Goal: Task Accomplishment & Management: Use online tool/utility

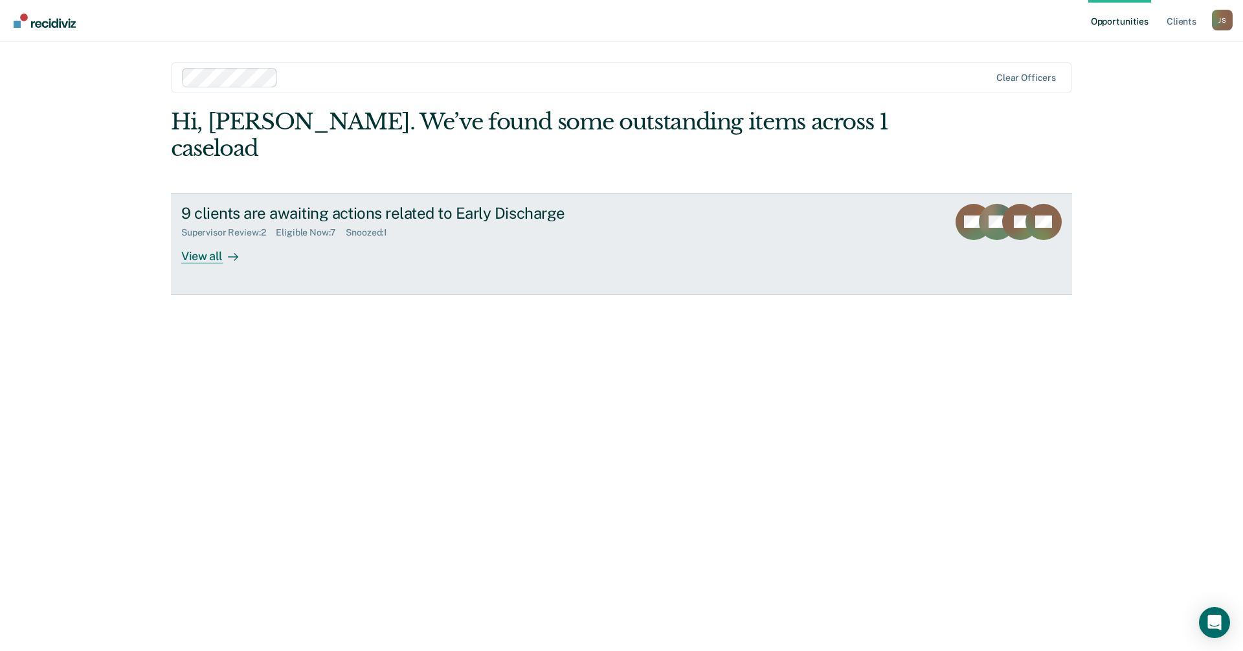
click at [241, 238] on div "View all" at bounding box center [217, 250] width 72 height 25
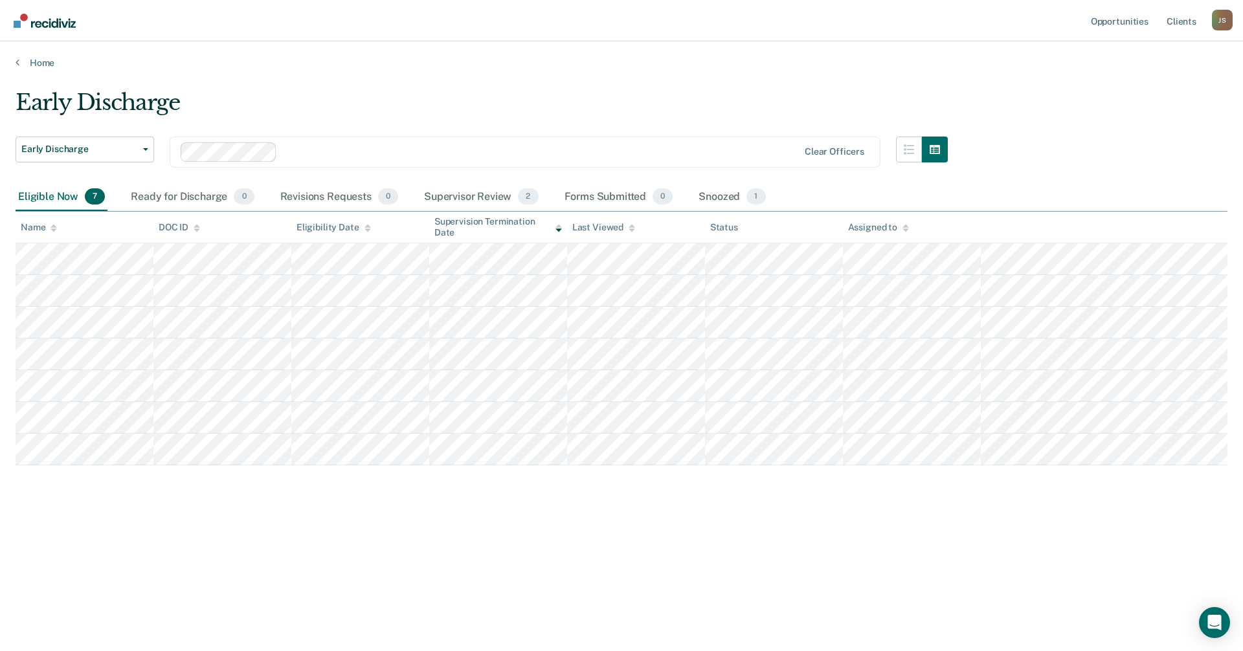
click at [496, 552] on div "Early Discharge Early Discharge Early Discharge Clear officers Eligible Now 7 R…" at bounding box center [622, 321] width 1212 height 465
click at [480, 195] on div "Supervisor Review 2" at bounding box center [481, 197] width 120 height 28
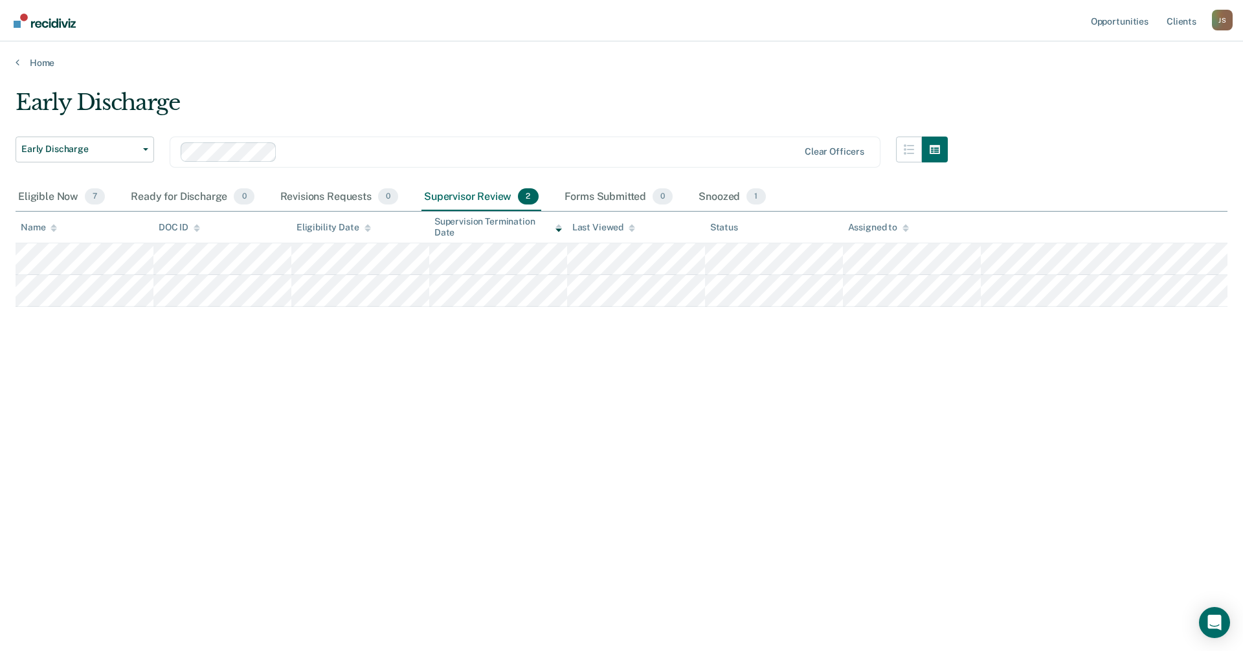
drag, startPoint x: 452, startPoint y: 370, endPoint x: 453, endPoint y: 352, distance: 18.1
click at [452, 363] on div "Early Discharge Early Discharge Early Discharge Clear officers Eligible Now 7 R…" at bounding box center [622, 321] width 1212 height 465
click at [579, 467] on div "Early Discharge Early Discharge Early Discharge Clear officers Eligible Now 7 R…" at bounding box center [622, 321] width 1212 height 465
click at [366, 387] on div "Early Discharge Early Discharge Early Discharge Clear officers Eligible Now 7 R…" at bounding box center [622, 321] width 1212 height 465
